Goal: Find specific page/section: Find specific page/section

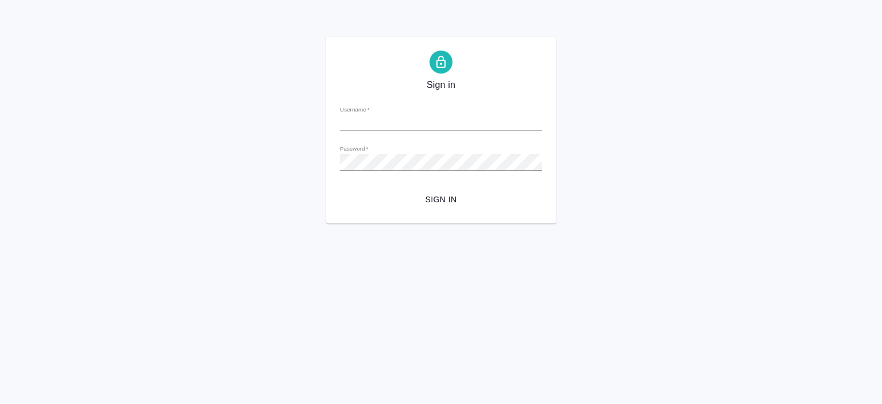
type input "a.pereverzeva@awatera.com"
click at [433, 194] on span "Sign in" at bounding box center [441, 199] width 184 height 14
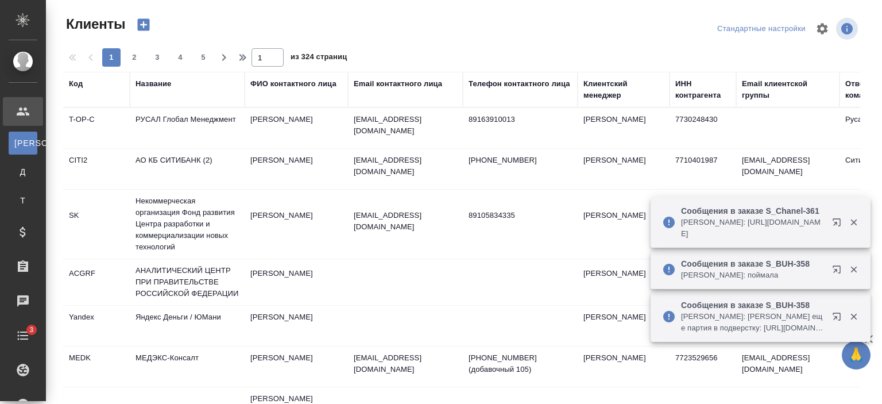
select select "RU"
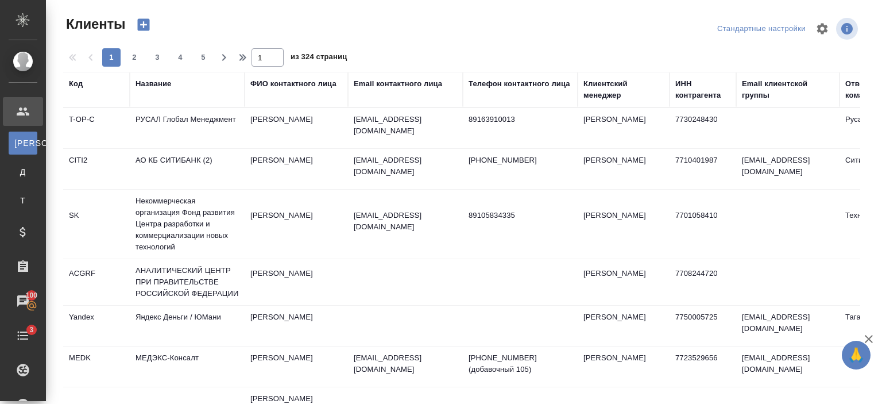
click at [371, 83] on div "Email контактного лица" at bounding box center [398, 83] width 88 height 11
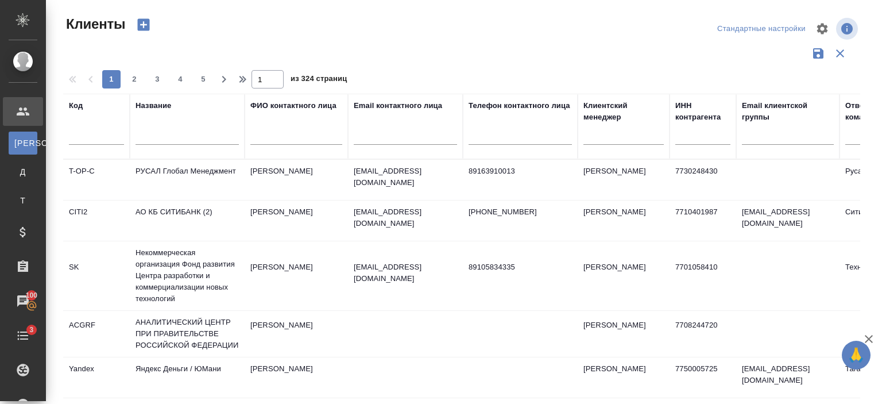
click at [380, 102] on div "Email контактного лица" at bounding box center [398, 105] width 88 height 11
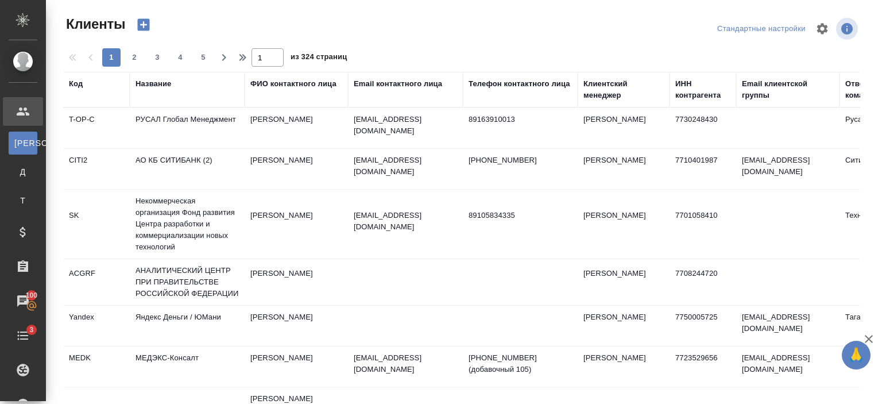
click at [386, 101] on th "Email контактного лица" at bounding box center [405, 90] width 115 height 36
click at [385, 83] on div "Email контактного лица" at bounding box center [398, 83] width 88 height 11
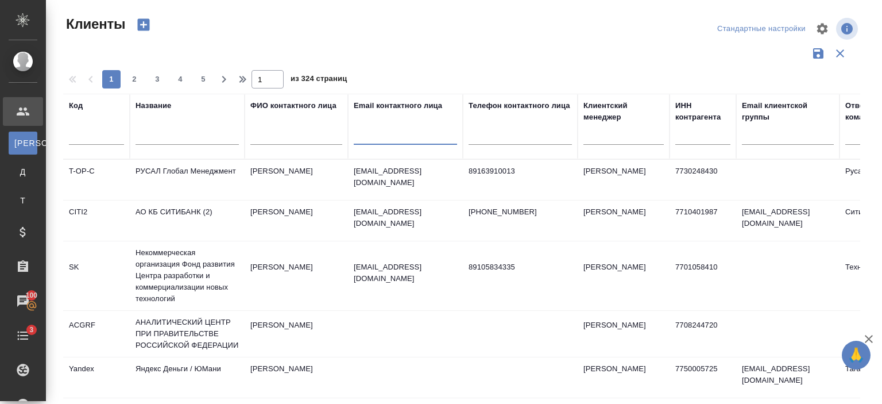
paste input "anastasia.sheludkova@merck.com"
click at [390, 137] on input "text" at bounding box center [405, 137] width 103 height 14
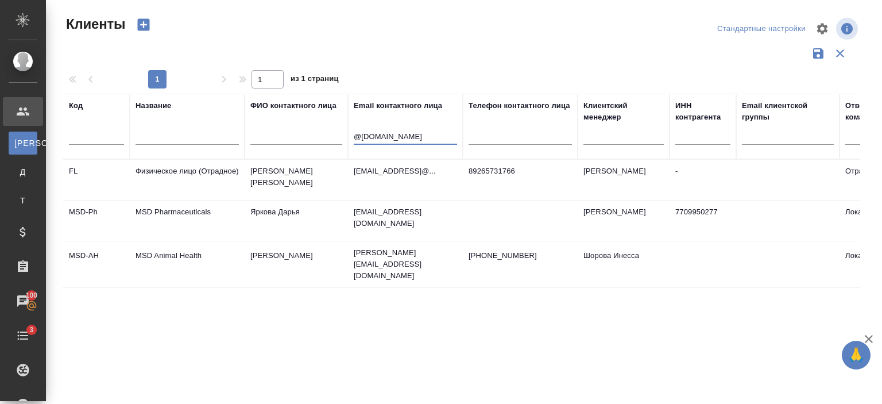
type input "@merck.com"
click at [315, 215] on td "Яркова Дарья" at bounding box center [296, 220] width 103 height 40
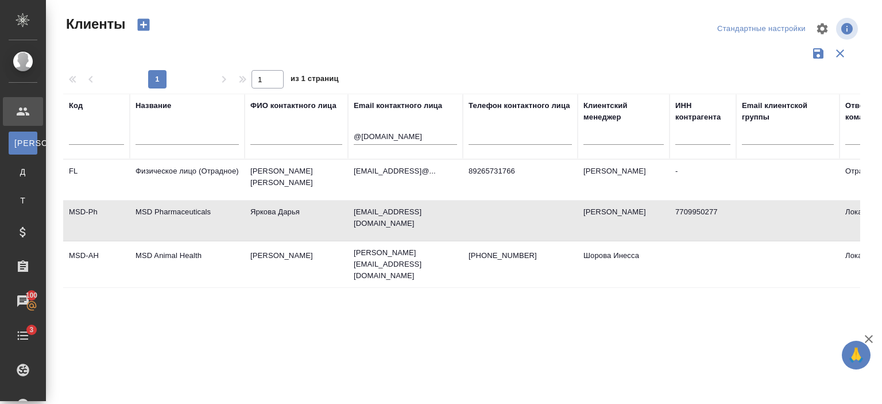
click at [315, 215] on td "Яркова Дарья" at bounding box center [296, 220] width 103 height 40
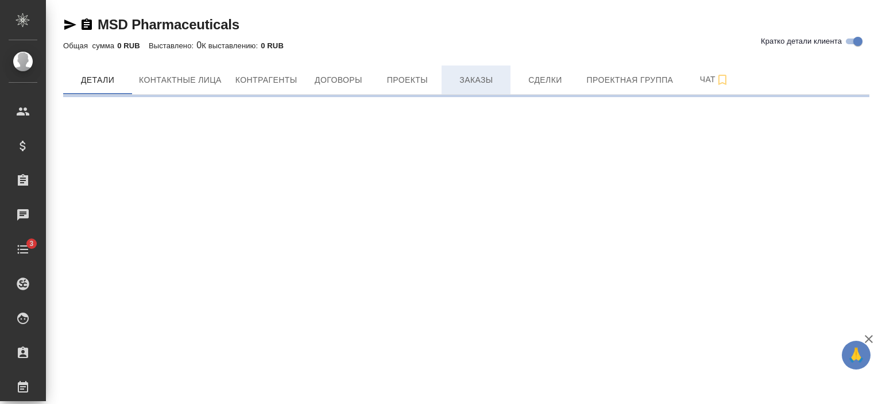
click at [466, 76] on span "Заказы" at bounding box center [475, 80] width 55 height 14
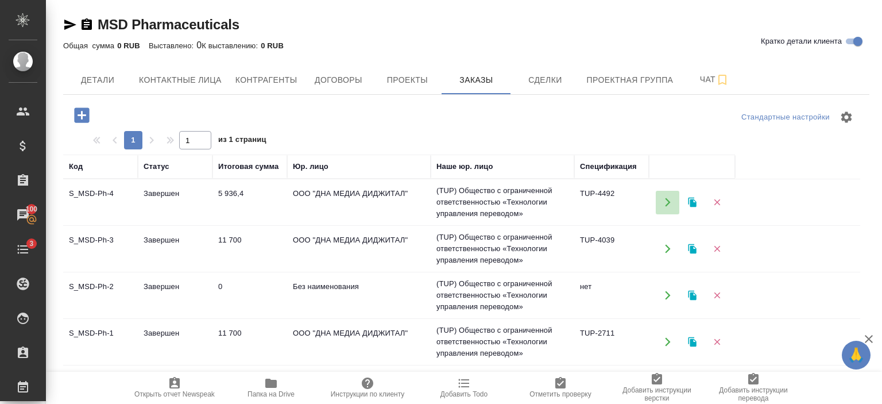
click at [665, 204] on icon "button" at bounding box center [668, 202] width 10 height 10
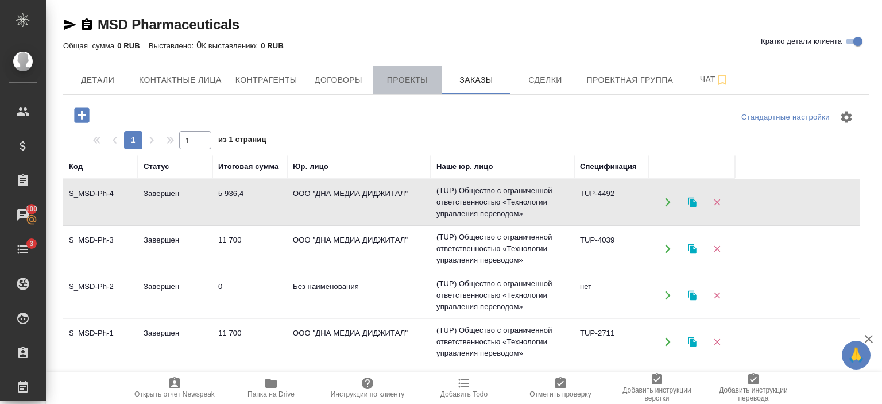
click at [389, 77] on span "Проекты" at bounding box center [407, 80] width 55 height 14
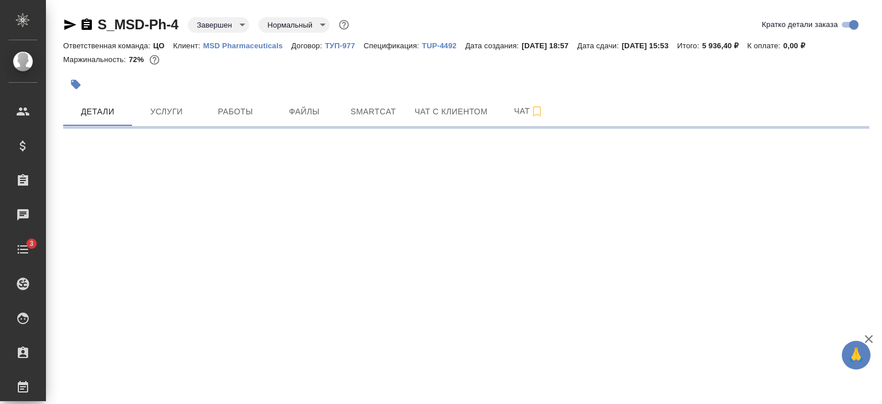
select select "RU"
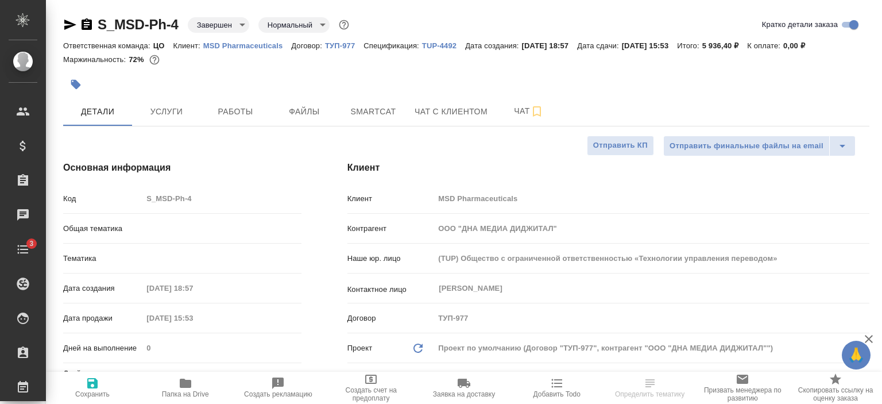
type textarea "x"
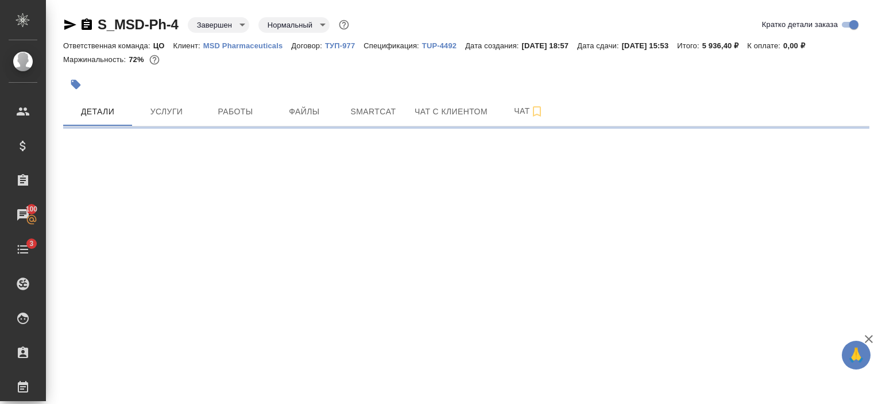
select select "RU"
